Goal: Task Accomplishment & Management: Use online tool/utility

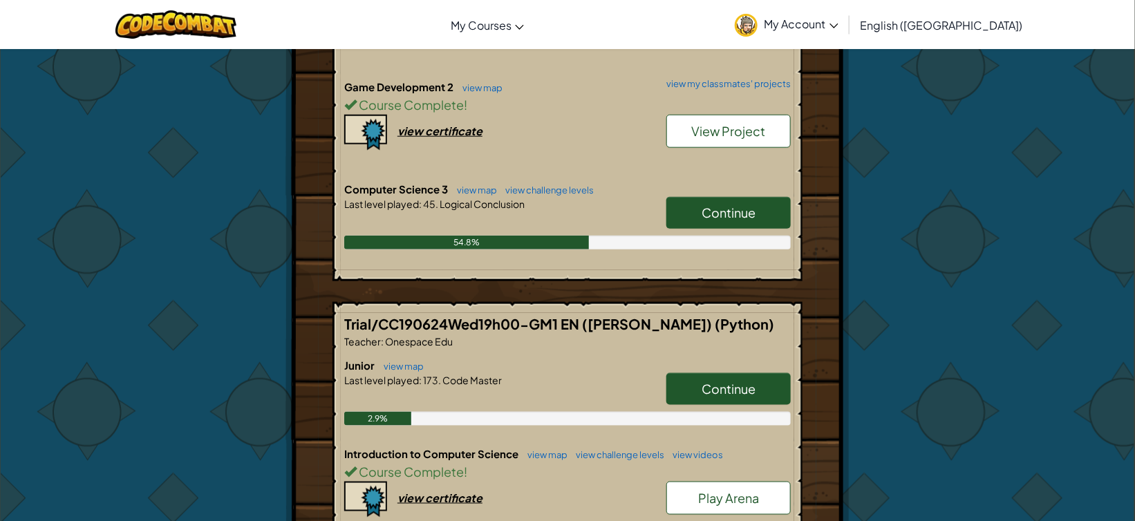
scroll to position [604, 0]
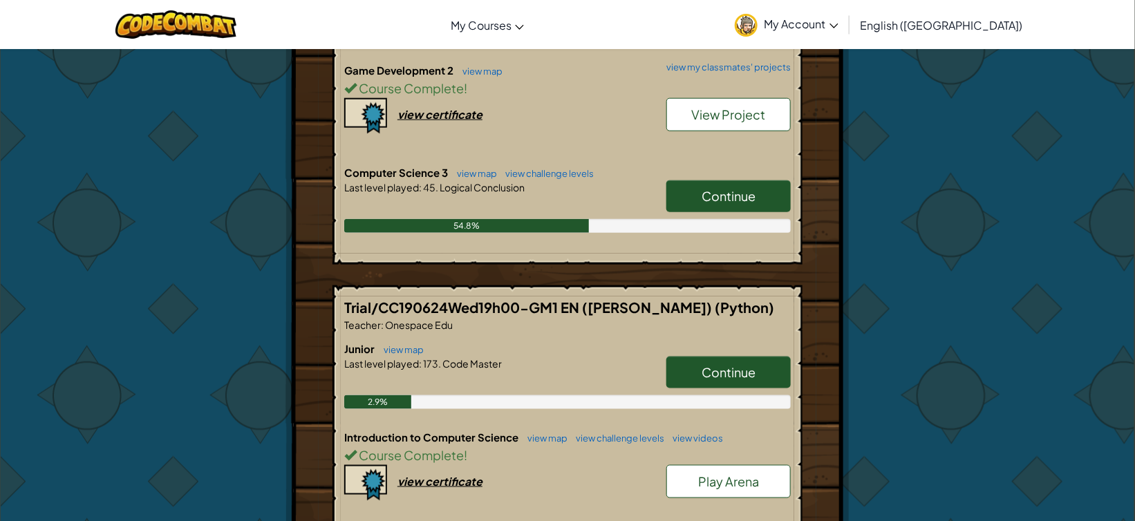
click at [708, 201] on link "Continue" at bounding box center [728, 196] width 124 height 32
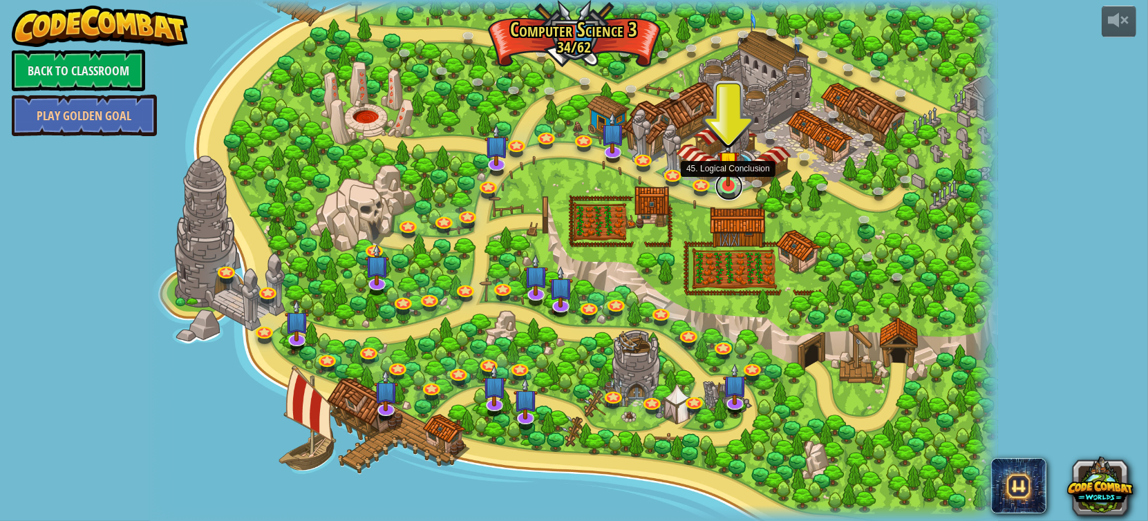
click at [733, 190] on link at bounding box center [729, 187] width 28 height 28
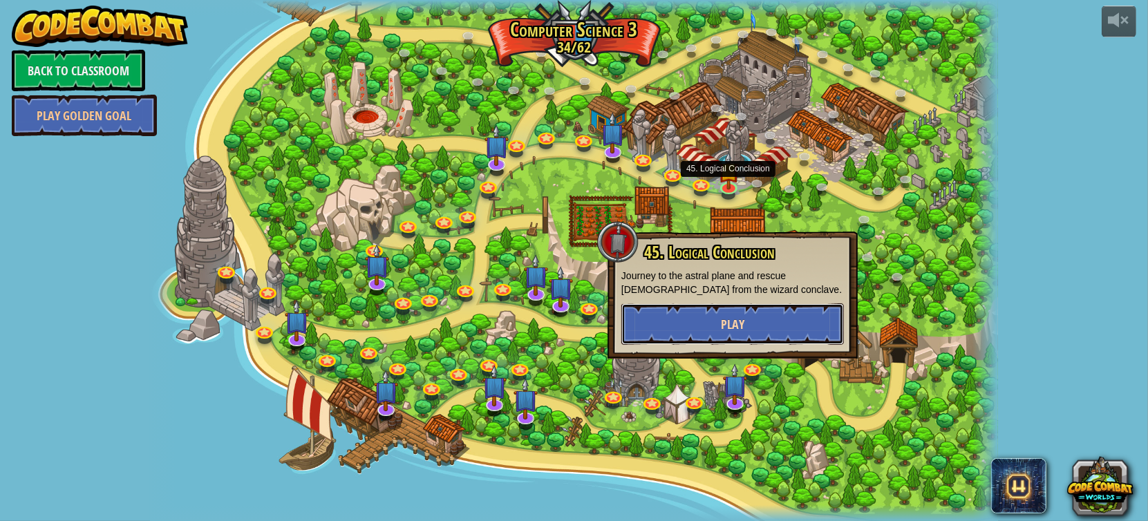
click at [715, 335] on button "Play" at bounding box center [732, 323] width 223 height 41
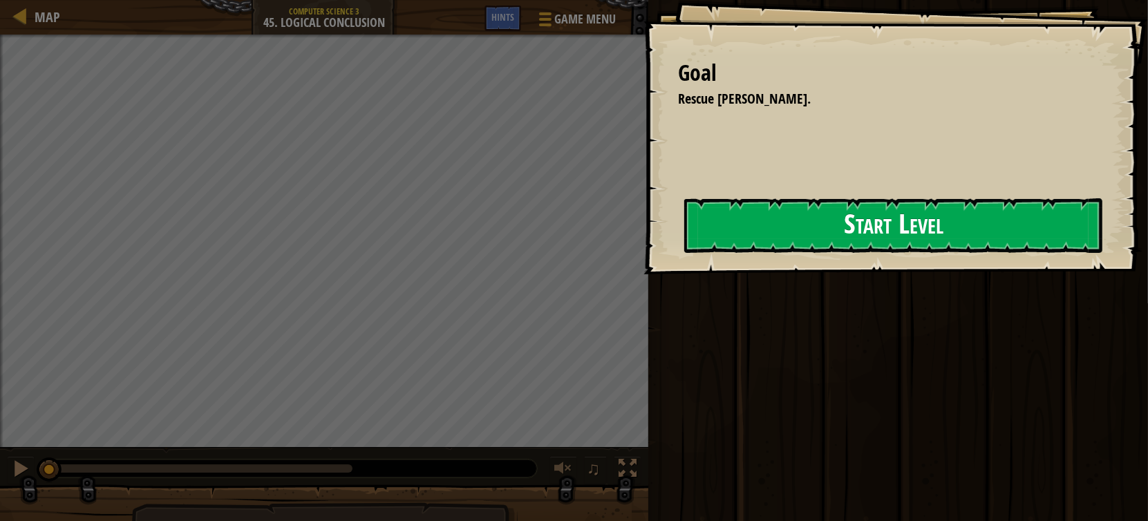
click at [840, 241] on button "Start Level" at bounding box center [893, 225] width 418 height 55
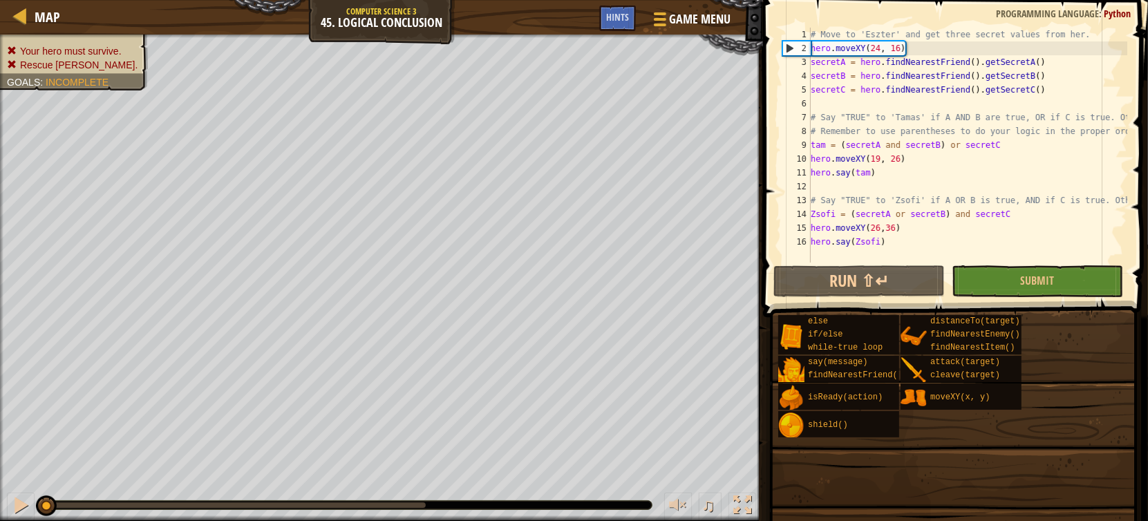
click at [893, 129] on div "# Move to 'Eszter' and get three secret values from her. hero . moveXY ( 24 , 1…" at bounding box center [1025, 159] width 434 height 263
type textarea "# Remember to use parentheses to do your logic in the proper order."
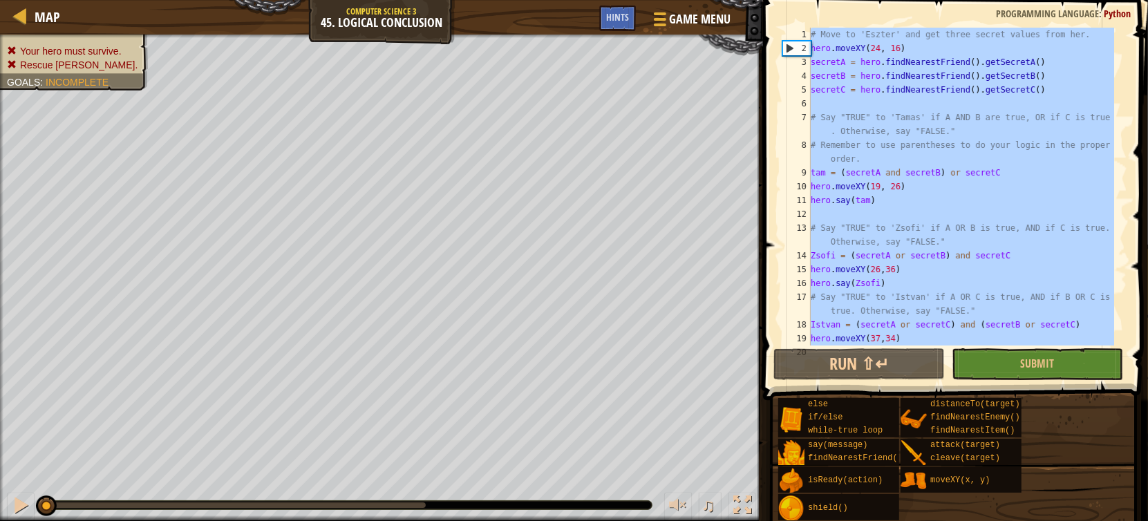
click at [941, 183] on div "# Move to 'Eszter' and get three secret values from her. hero . moveXY ( 24 , 1…" at bounding box center [961, 201] width 306 height 346
type textarea "hero.moveXY(19, 26)"
paste textarea
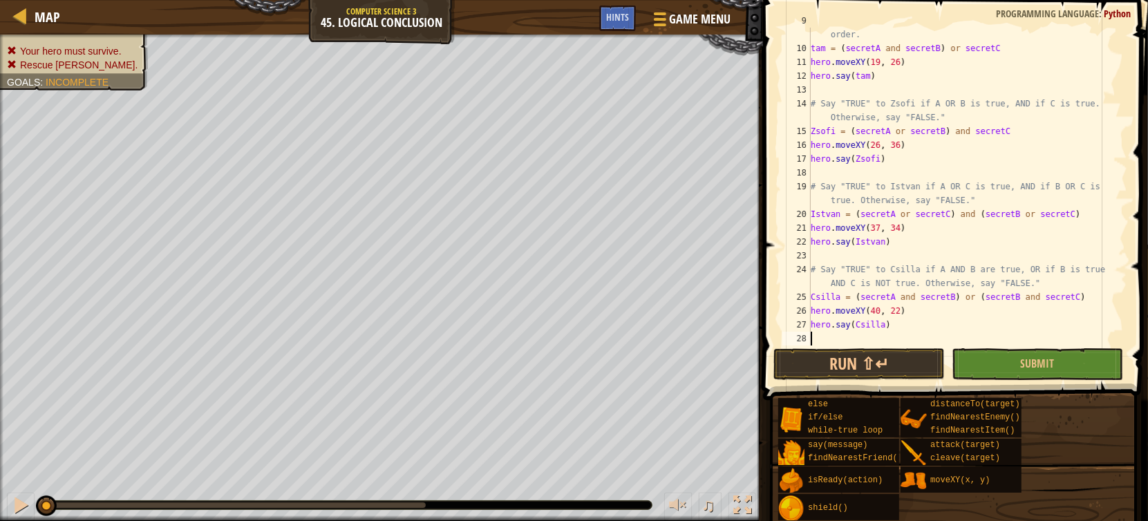
scroll to position [138, 0]
click at [894, 373] on button "Run ⇧↵" at bounding box center [858, 364] width 171 height 32
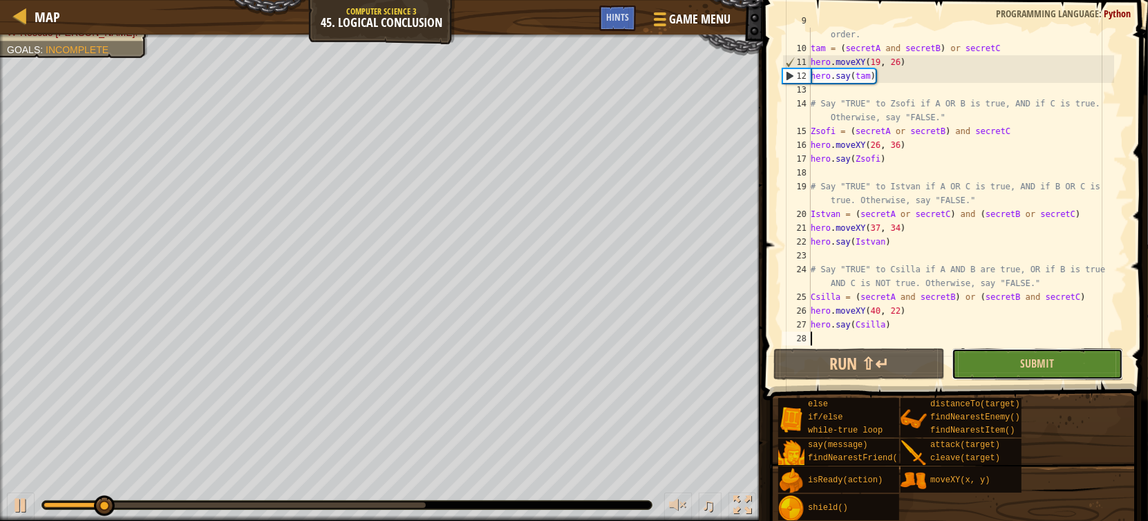
click at [1078, 366] on button "Submit" at bounding box center [1037, 364] width 171 height 32
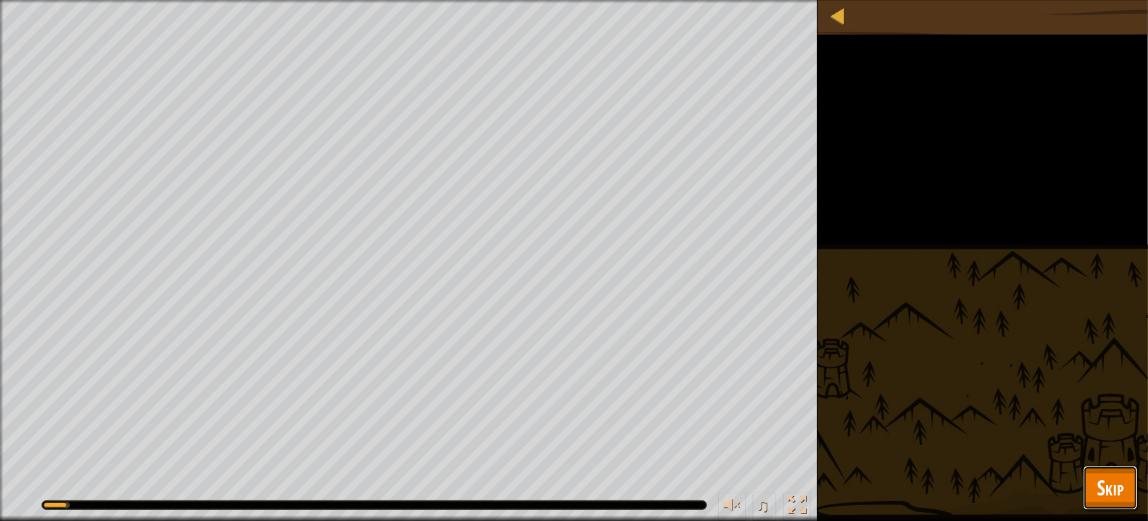
click at [1107, 498] on span "Skip" at bounding box center [1110, 487] width 27 height 28
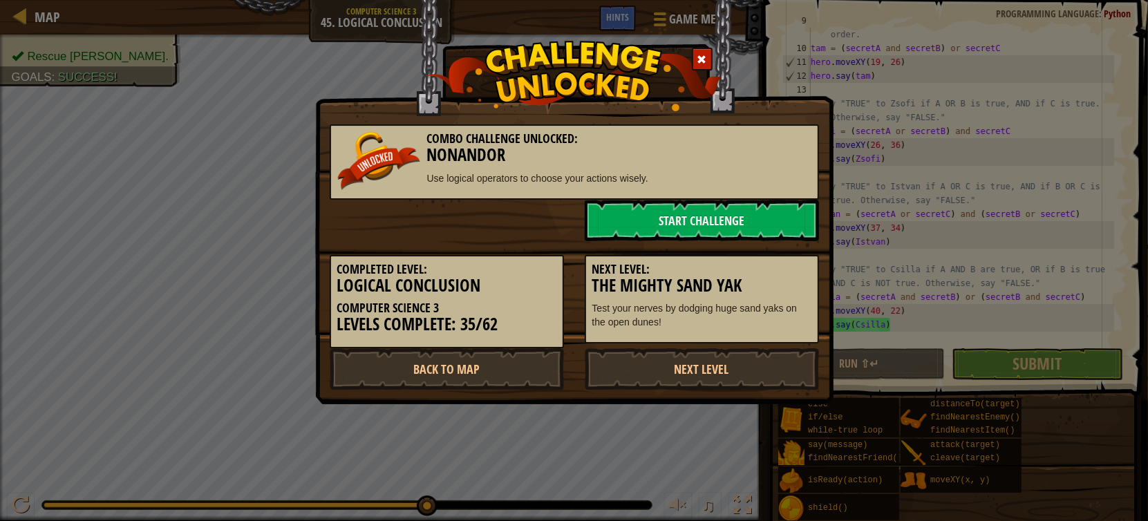
click at [799, 111] on div "Combo Challenge Unlocked: Nonandor Use logical operators to choose your actions…" at bounding box center [574, 155] width 510 height 89
click at [713, 65] on img at bounding box center [574, 76] width 297 height 70
click at [706, 62] on span at bounding box center [702, 60] width 10 height 10
